Goal: Transaction & Acquisition: Purchase product/service

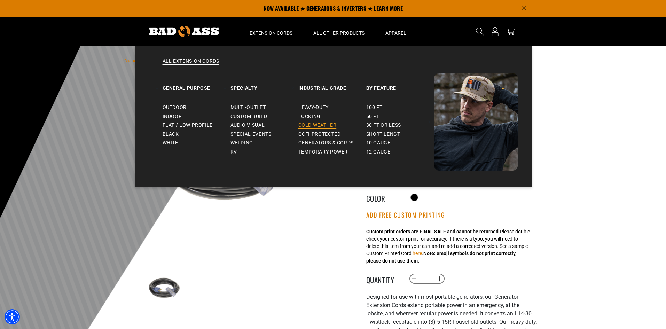
click at [305, 125] on span "Cold Weather" at bounding box center [317, 125] width 38 height 6
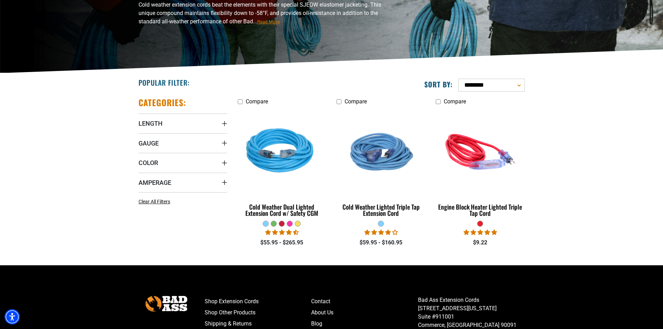
scroll to position [139, 0]
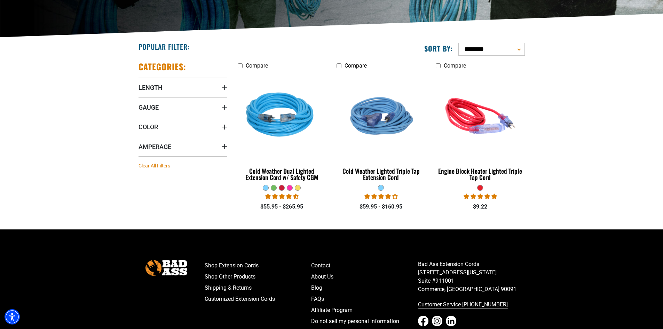
click at [153, 165] on span "Clear All Filters" at bounding box center [155, 166] width 32 height 6
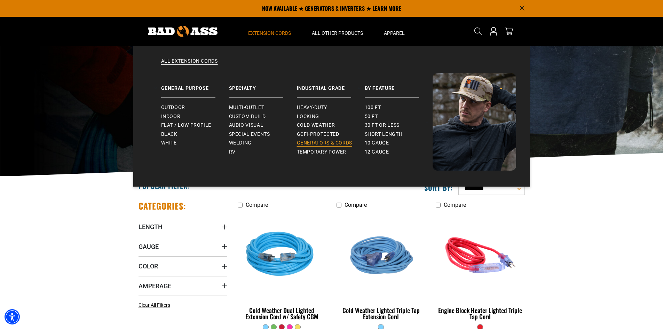
click at [309, 142] on span "Generators & Cords" at bounding box center [325, 143] width 56 height 6
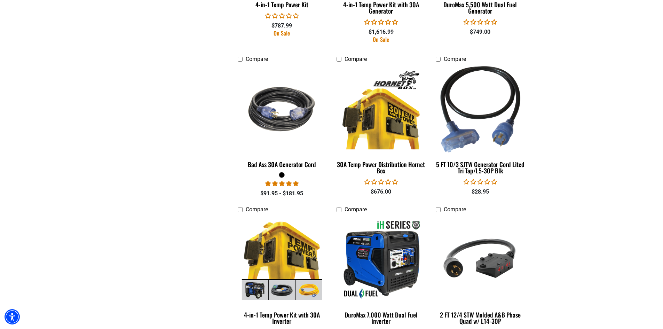
scroll to position [731, 0]
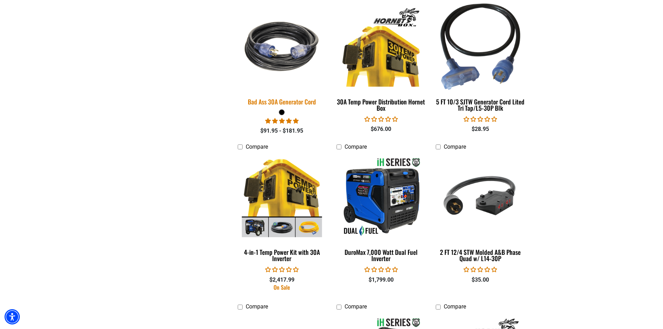
click at [285, 103] on div "Bad Ass 30A Generator Cord" at bounding box center [282, 102] width 89 height 6
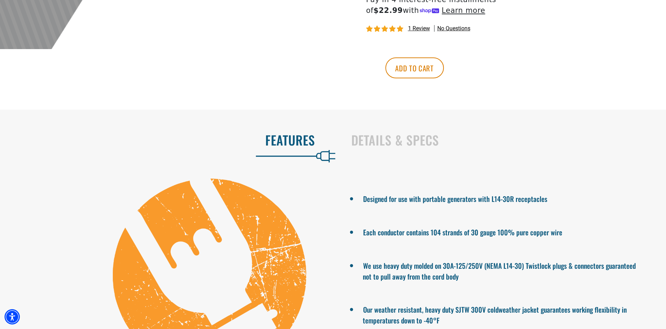
scroll to position [383, 0]
